Goal: Transaction & Acquisition: Purchase product/service

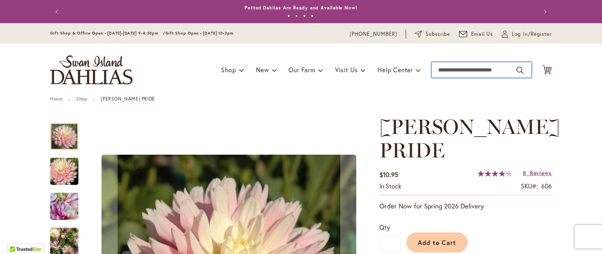
click at [446, 74] on input "Search" at bounding box center [482, 70] width 100 height 16
type input "*****"
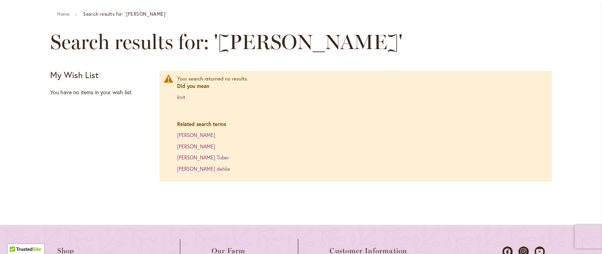
scroll to position [85, 0]
click at [177, 136] on link "keith h dahlia" at bounding box center [196, 135] width 38 height 7
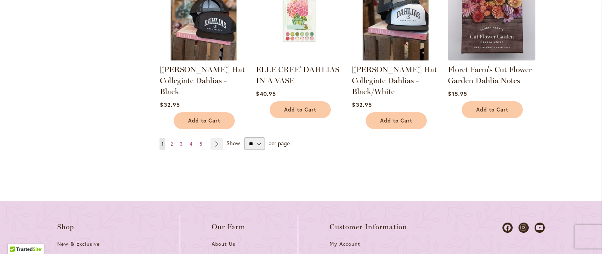
scroll to position [809, 0]
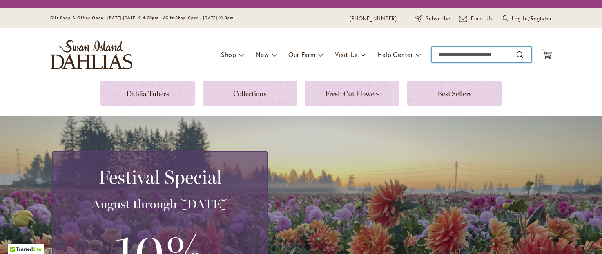
click at [445, 53] on input "Search" at bounding box center [482, 55] width 100 height 16
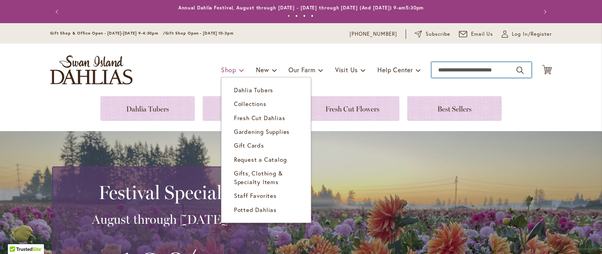
click at [229, 65] on span "Shop" at bounding box center [228, 69] width 15 height 8
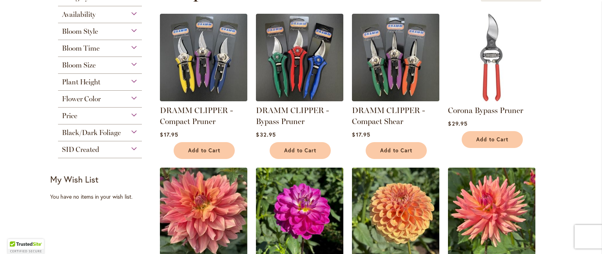
scroll to position [139, 0]
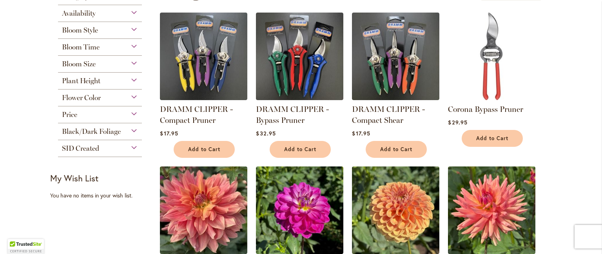
click at [116, 100] on div "Flower Color" at bounding box center [100, 95] width 84 height 13
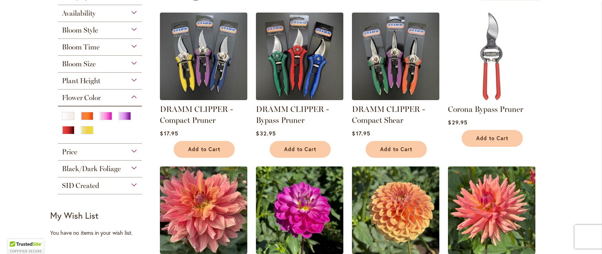
click at [62, 121] on div at bounding box center [70, 117] width 17 height 10
click at [66, 113] on div "White/Cream" at bounding box center [68, 116] width 13 height 8
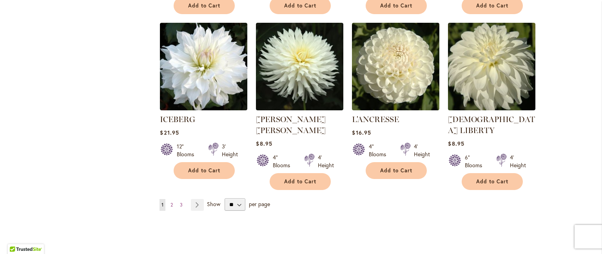
scroll to position [730, 0]
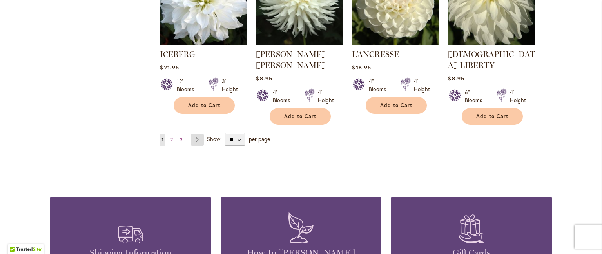
click at [193, 134] on link "Page Next" at bounding box center [197, 140] width 13 height 12
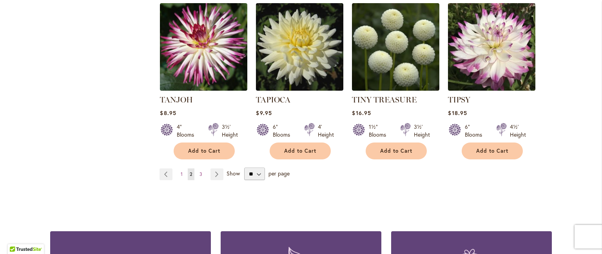
scroll to position [685, 0]
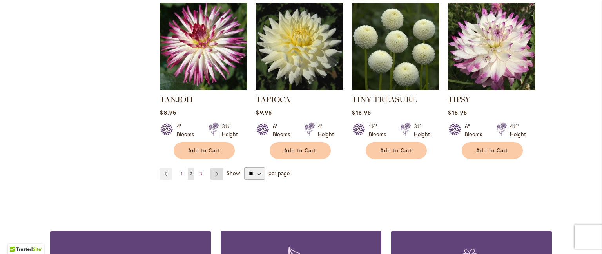
click at [211, 168] on link "Page Next" at bounding box center [217, 174] width 13 height 12
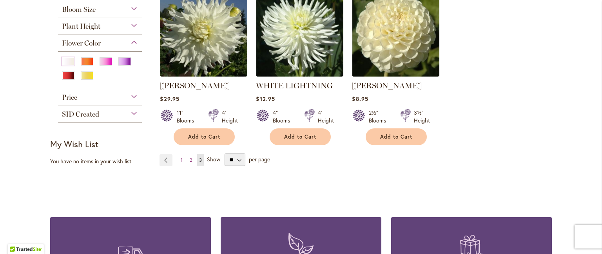
scroll to position [227, 0]
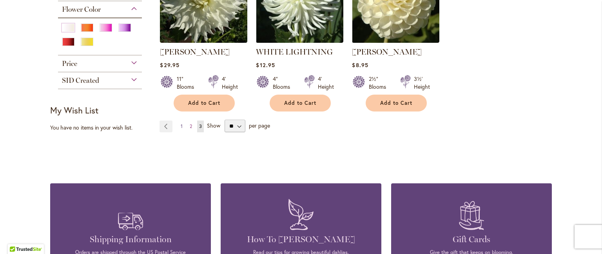
click at [181, 123] on span "1" at bounding box center [182, 126] width 2 height 6
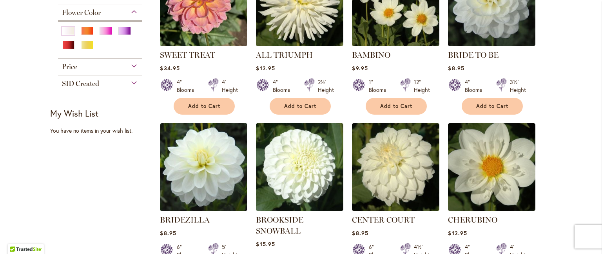
scroll to position [227, 0]
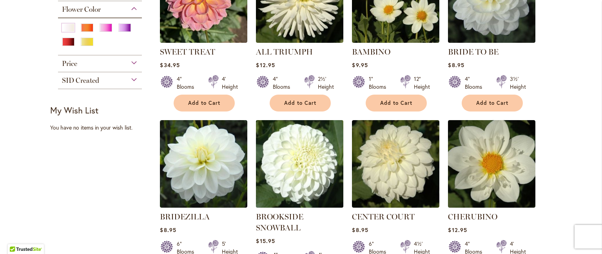
click at [288, 152] on img at bounding box center [300, 164] width 92 height 92
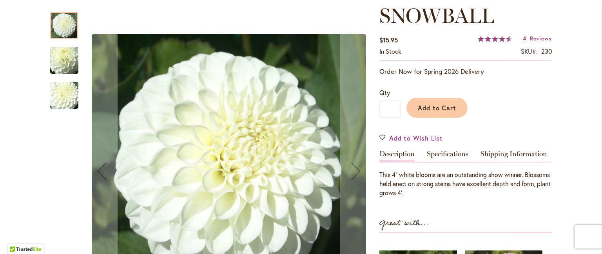
scroll to position [161, 0]
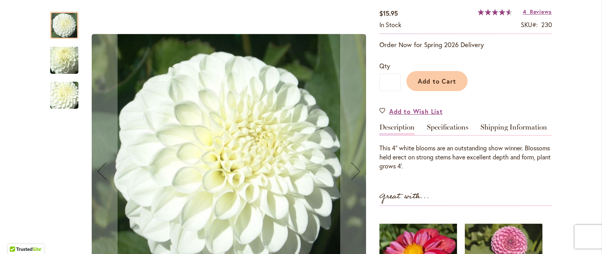
click at [55, 66] on img "BROOKSIDE SNOWBALL" at bounding box center [64, 60] width 56 height 42
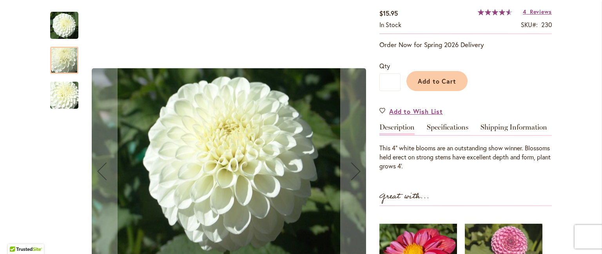
click at [61, 99] on img "BROOKSIDE SNOWBALL" at bounding box center [64, 95] width 56 height 42
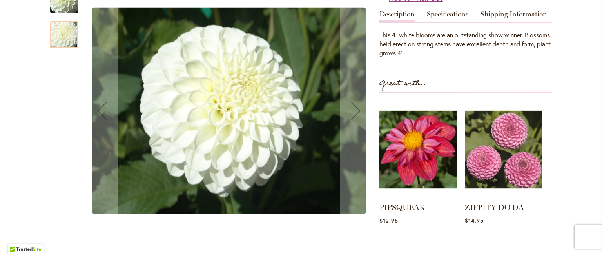
scroll to position [275, 0]
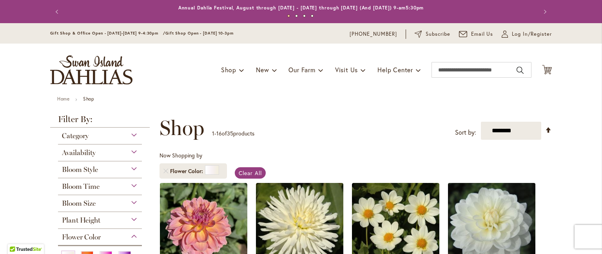
click at [475, 193] on img at bounding box center [492, 226] width 92 height 92
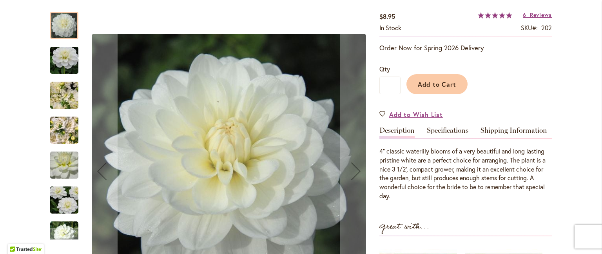
scroll to position [131, 0]
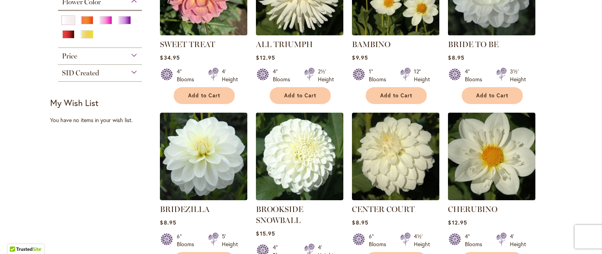
scroll to position [236, 0]
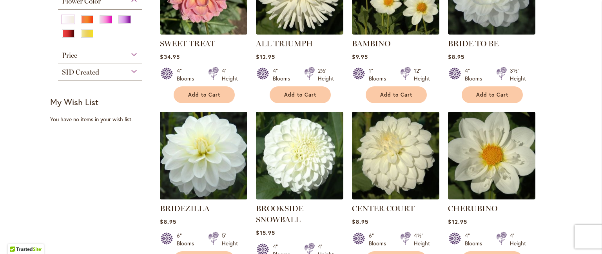
click at [190, 172] on img at bounding box center [204, 155] width 92 height 92
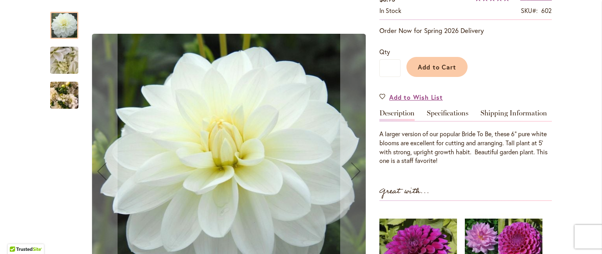
scroll to position [158, 0]
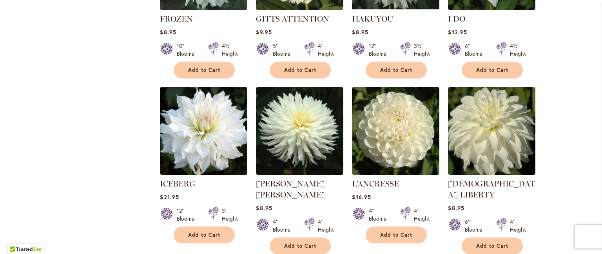
scroll to position [602, 0]
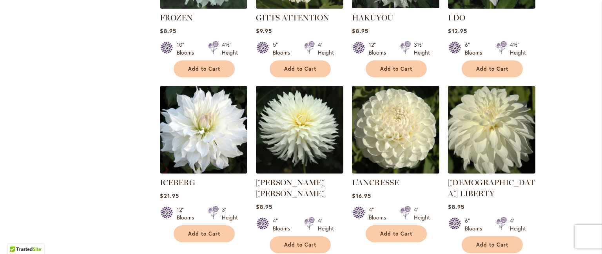
click at [385, 129] on img at bounding box center [396, 130] width 92 height 92
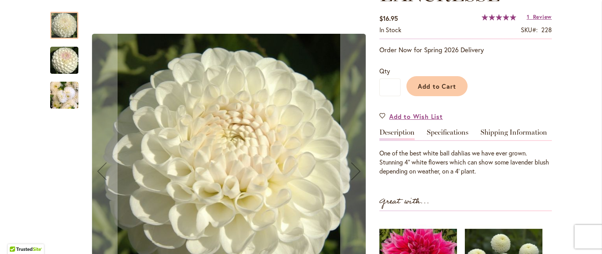
scroll to position [132, 0]
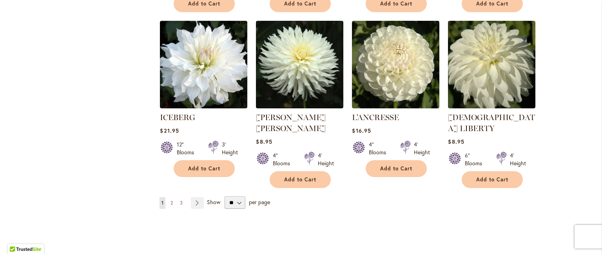
scroll to position [683, 0]
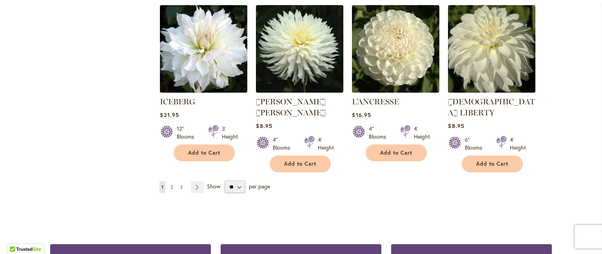
click at [171, 184] on span "2" at bounding box center [172, 187] width 2 height 6
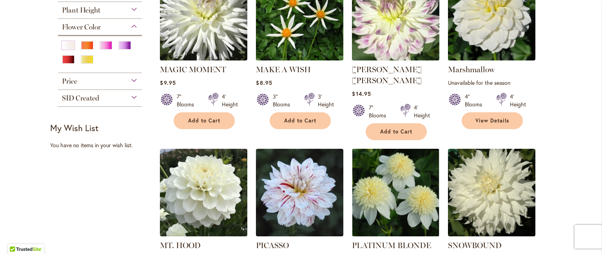
scroll to position [114, 0]
